Goal: Information Seeking & Learning: Learn about a topic

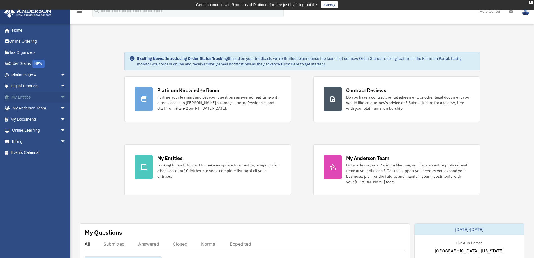
click at [60, 98] on span "arrow_drop_down" at bounding box center [65, 96] width 11 height 11
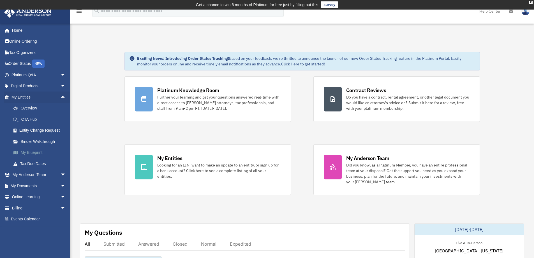
click at [34, 152] on link "My Blueprint" at bounding box center [41, 152] width 66 height 11
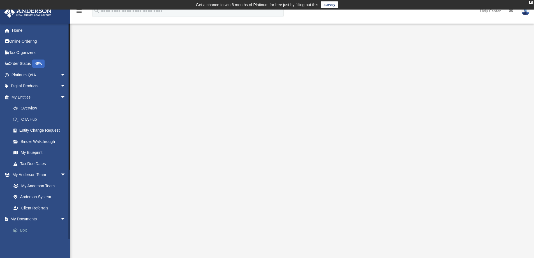
click at [24, 230] on link "Box" at bounding box center [41, 229] width 66 height 11
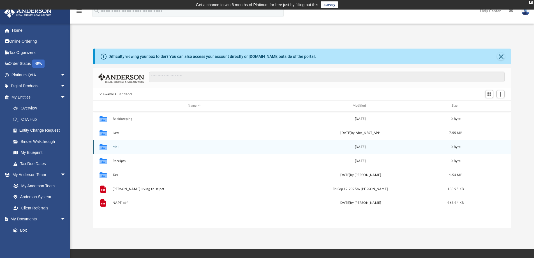
scroll to position [123, 413]
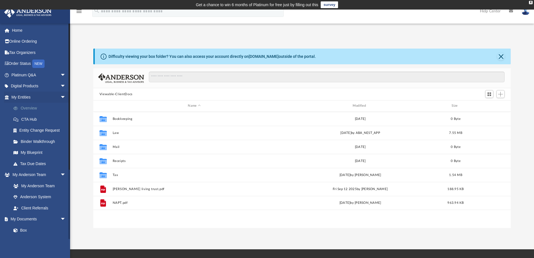
click at [56, 107] on link "Overview" at bounding box center [41, 108] width 66 height 11
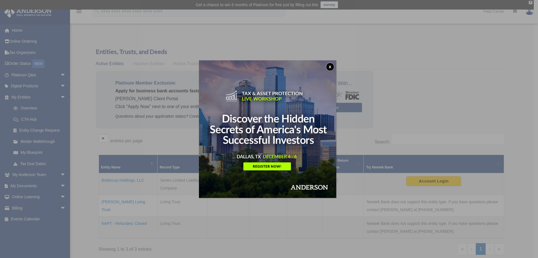
click at [332, 64] on button "x" at bounding box center [330, 67] width 8 height 8
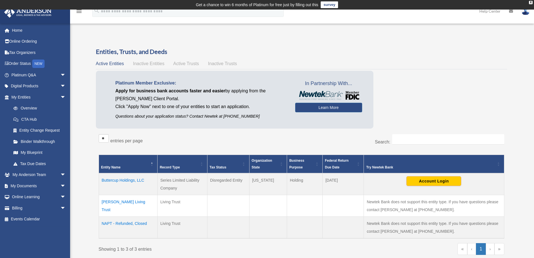
click at [149, 64] on span "Inactive Entities" at bounding box center [148, 63] width 31 height 5
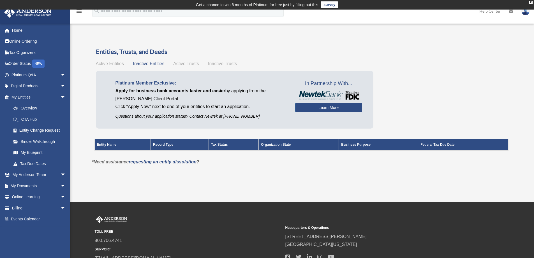
click at [187, 63] on span "Active Trusts" at bounding box center [186, 63] width 26 height 5
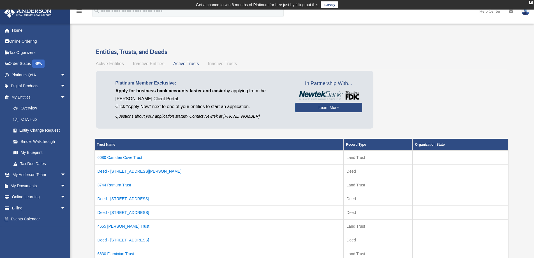
click at [105, 64] on span "Active Entities" at bounding box center [110, 63] width 28 height 5
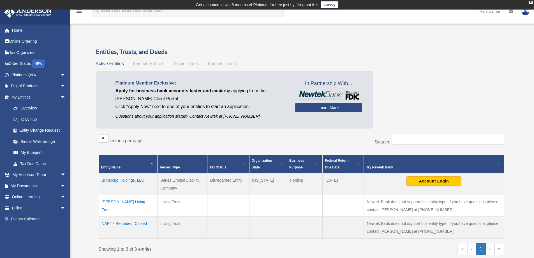
click at [128, 180] on td "Buttercup Holdings, LLC" at bounding box center [128, 184] width 59 height 22
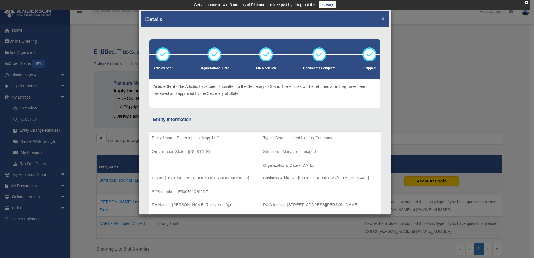
click at [381, 17] on button "×" at bounding box center [383, 19] width 4 height 6
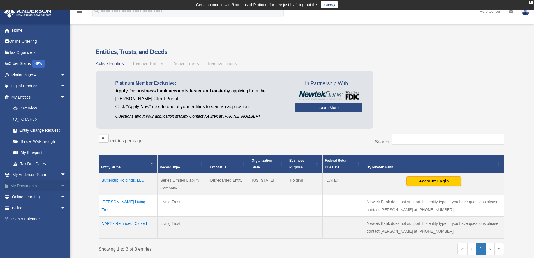
click at [60, 185] on span "arrow_drop_down" at bounding box center [65, 185] width 11 height 11
click at [29, 195] on link "Box" at bounding box center [41, 196] width 66 height 11
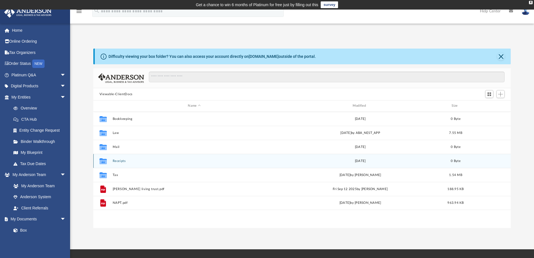
scroll to position [123, 413]
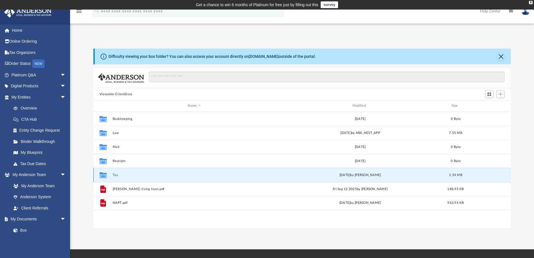
click at [117, 174] on button "Tax" at bounding box center [193, 175] width 163 height 4
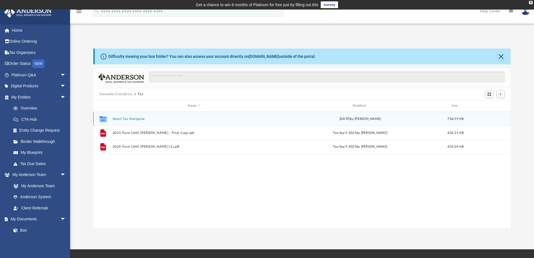
click at [128, 118] on button "Smart Tax Navigator" at bounding box center [193, 119] width 163 height 4
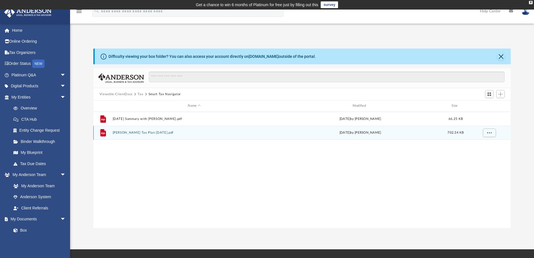
click at [156, 132] on button "[PERSON_NAME] Tax Plan [DATE].pdf" at bounding box center [193, 133] width 163 height 4
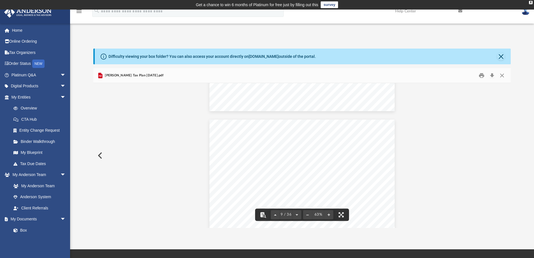
scroll to position [1206, 0]
click at [341, 160] on span "discrimination testing" at bounding box center [340, 159] width 18 height 2
click at [318, 148] on div "Retirement Plan Comparison Chart Compare the advantages and disadvantages of ea…" at bounding box center [301, 166] width 185 height 143
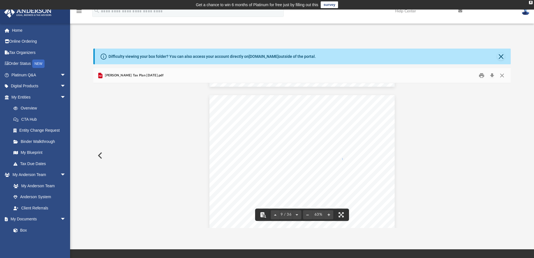
click at [331, 167] on div "Retirement Plan Comparison Chart Compare the advantages and disadvantages of ea…" at bounding box center [301, 166] width 185 height 143
click at [329, 214] on button "File preview" at bounding box center [328, 214] width 9 height 12
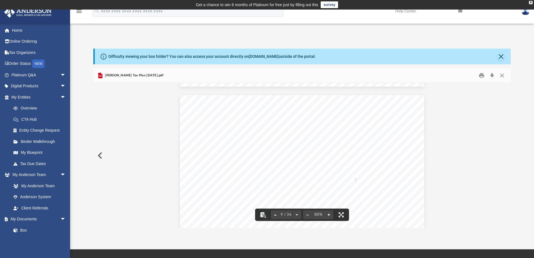
scroll to position [1754, 0]
click at [328, 213] on button "File preview" at bounding box center [328, 214] width 9 height 12
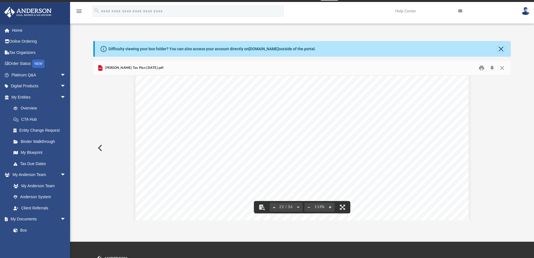
scroll to position [5625, 0]
click at [42, 152] on link "My Blueprint" at bounding box center [41, 152] width 66 height 11
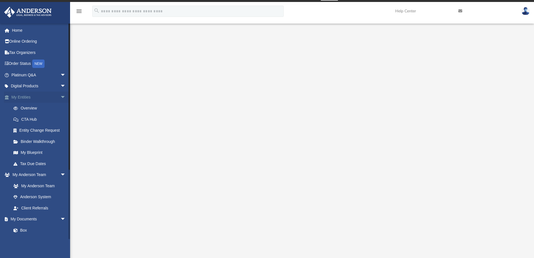
click at [60, 95] on span "arrow_drop_down" at bounding box center [65, 96] width 11 height 11
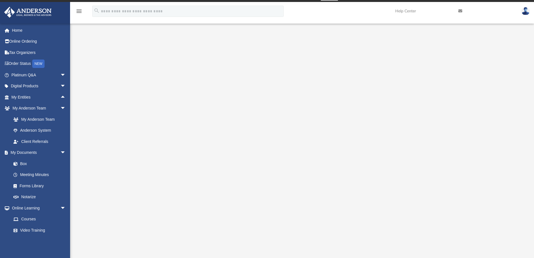
click at [487, 90] on div at bounding box center [302, 153] width 418 height 224
click at [501, 146] on div at bounding box center [302, 153] width 418 height 224
drag, startPoint x: 29, startPoint y: 163, endPoint x: 41, endPoint y: 161, distance: 11.8
click at [29, 162] on link "Box" at bounding box center [41, 163] width 66 height 11
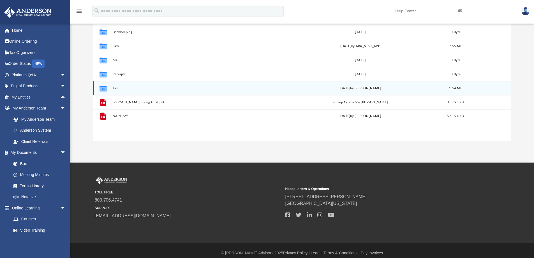
scroll to position [92, 0]
